Goal: Go to known website: Access a specific website the user already knows

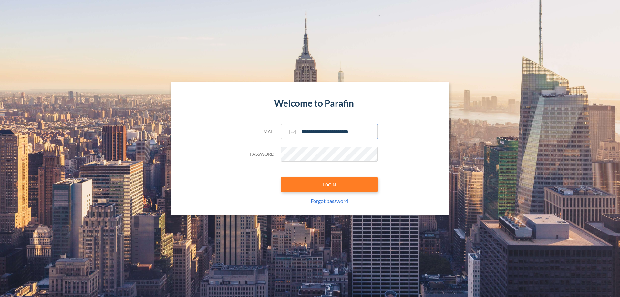
type input "**********"
click at [329, 184] on button "LOGIN" at bounding box center [329, 184] width 97 height 15
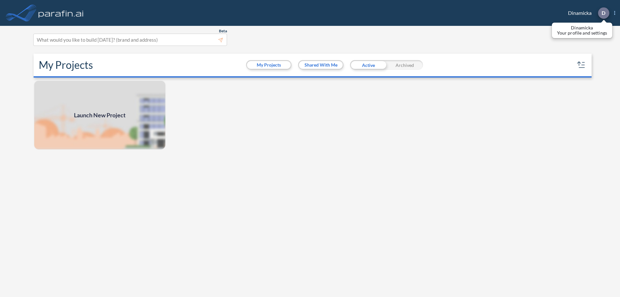
click at [603, 13] on p "D" at bounding box center [603, 13] width 4 height 6
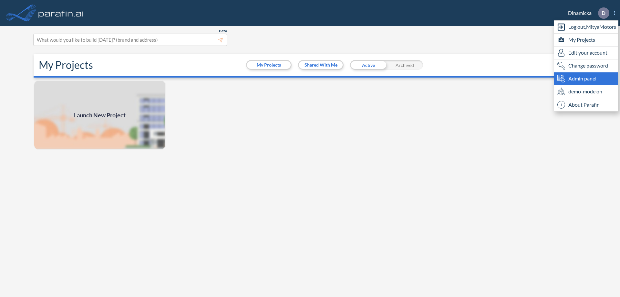
click at [586, 78] on span "Admin panel" at bounding box center [582, 79] width 28 height 8
